Goal: Navigation & Orientation: Find specific page/section

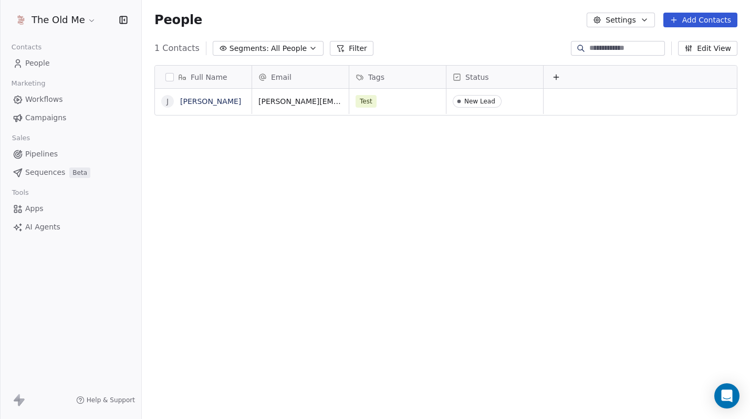
scroll to position [369, 609]
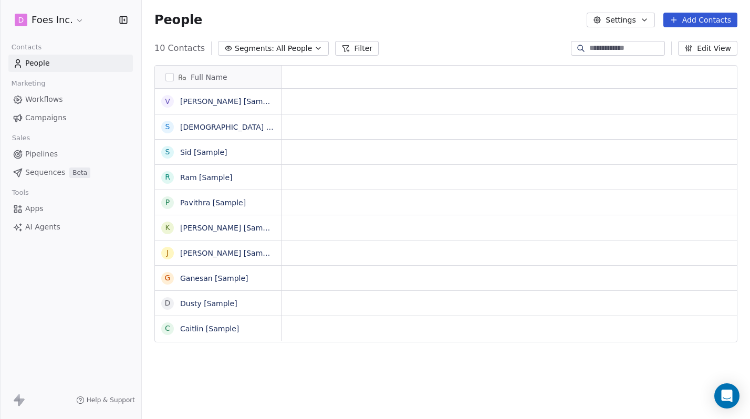
scroll to position [369, 609]
